Goal: Find contact information: Find contact information

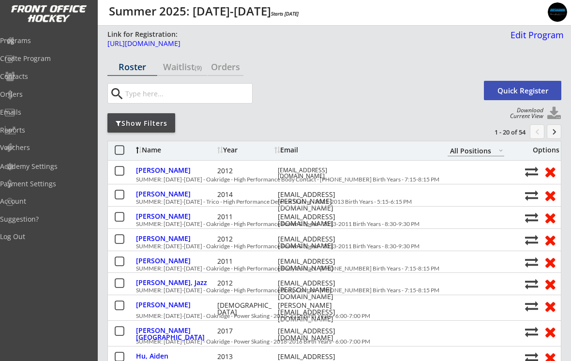
select select ""All Positions""
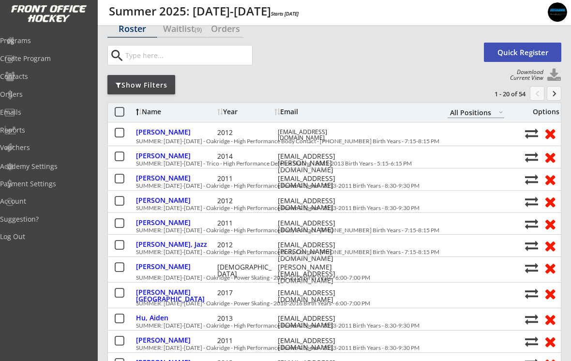
scroll to position [1, 0]
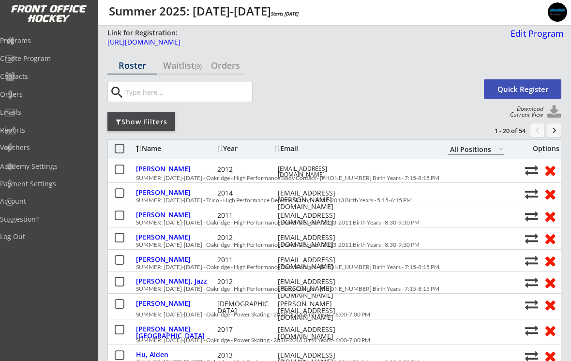
click at [34, 46] on div "Programs" at bounding box center [46, 41] width 92 height 17
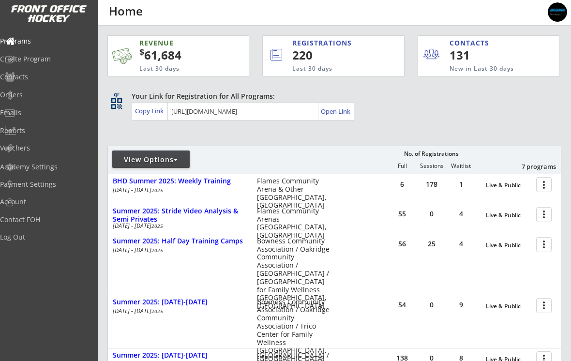
click at [543, 214] on div at bounding box center [545, 213] width 17 height 17
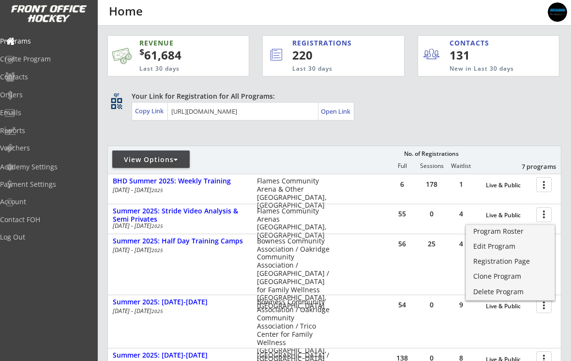
click at [494, 234] on div "Program Roster" at bounding box center [510, 231] width 74 height 7
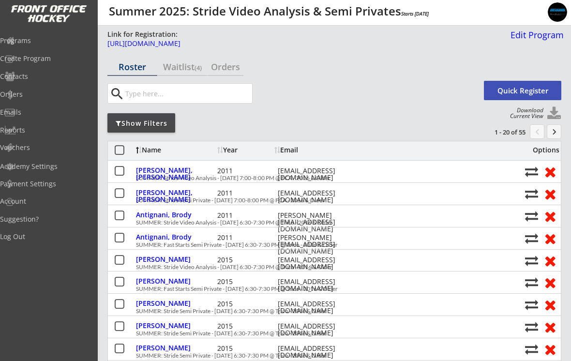
click at [130, 122] on div "Show Filters" at bounding box center [141, 123] width 68 height 10
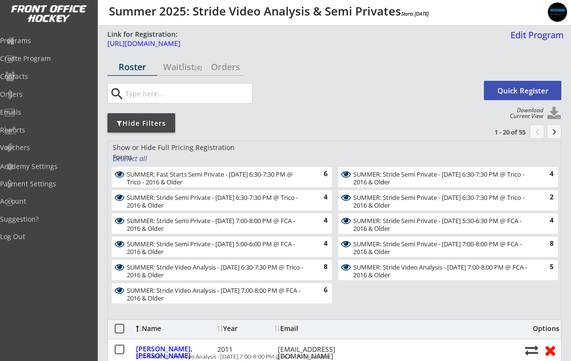
click at [128, 158] on div "Deselect all" at bounding box center [131, 159] width 36 height 10
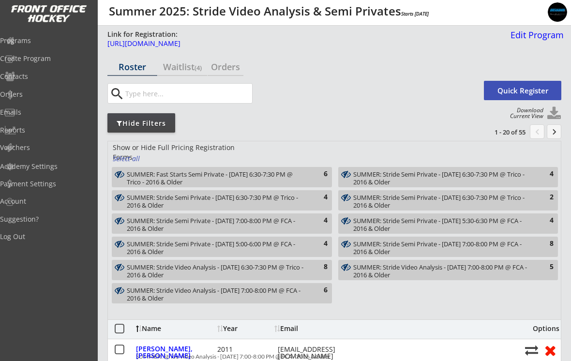
click at [317, 263] on div "8" at bounding box center [317, 267] width 19 height 10
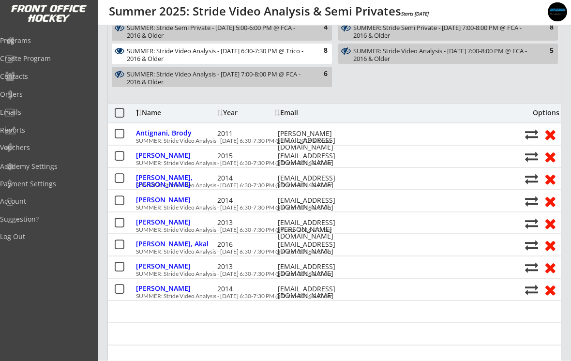
scroll to position [220, 0]
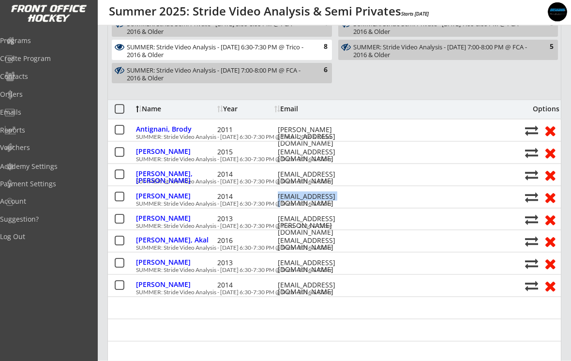
copy div "imrang@gulam.com"
